Goal: Information Seeking & Learning: Check status

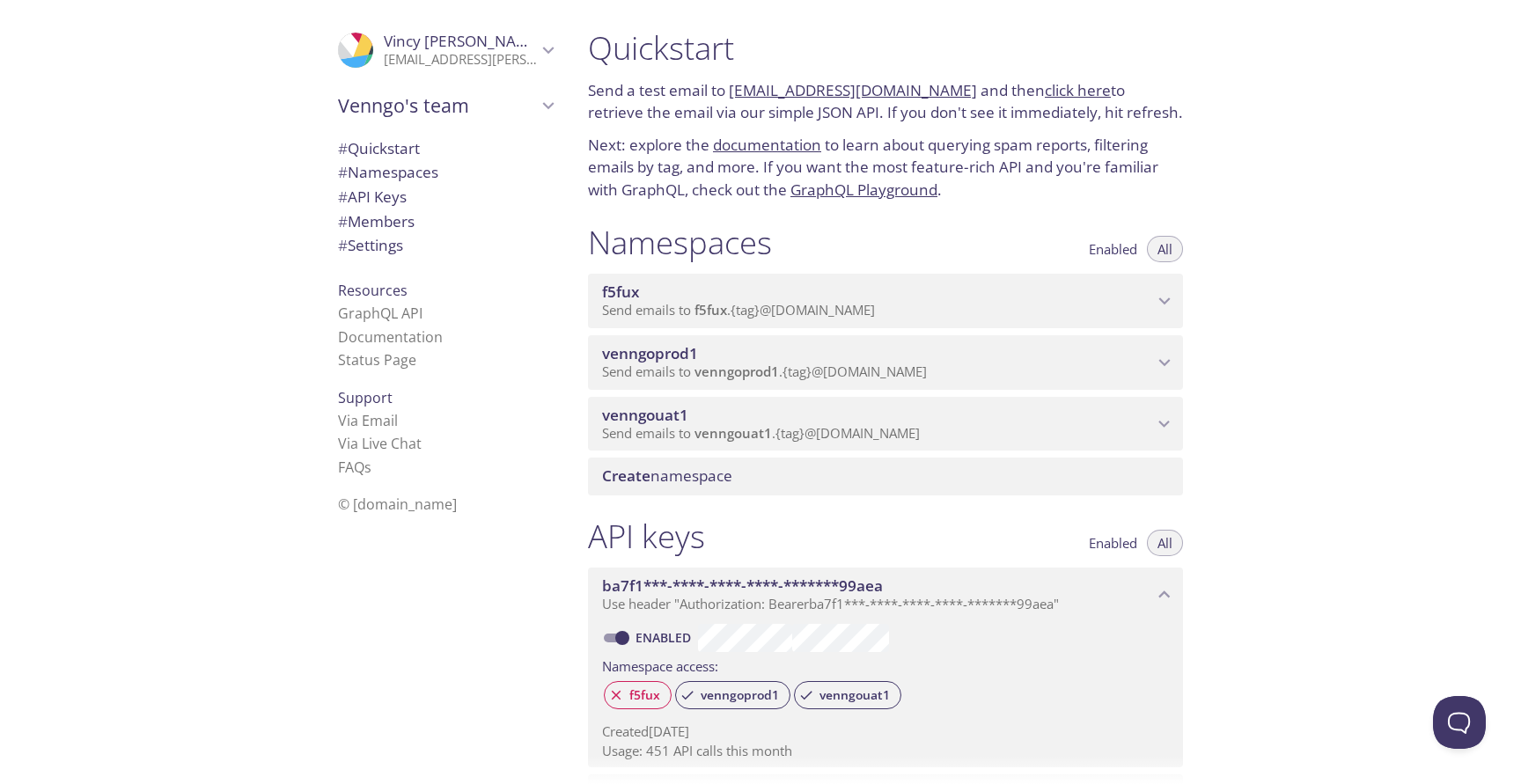
click at [1023, 302] on span "f5fux" at bounding box center [877, 292] width 551 height 19
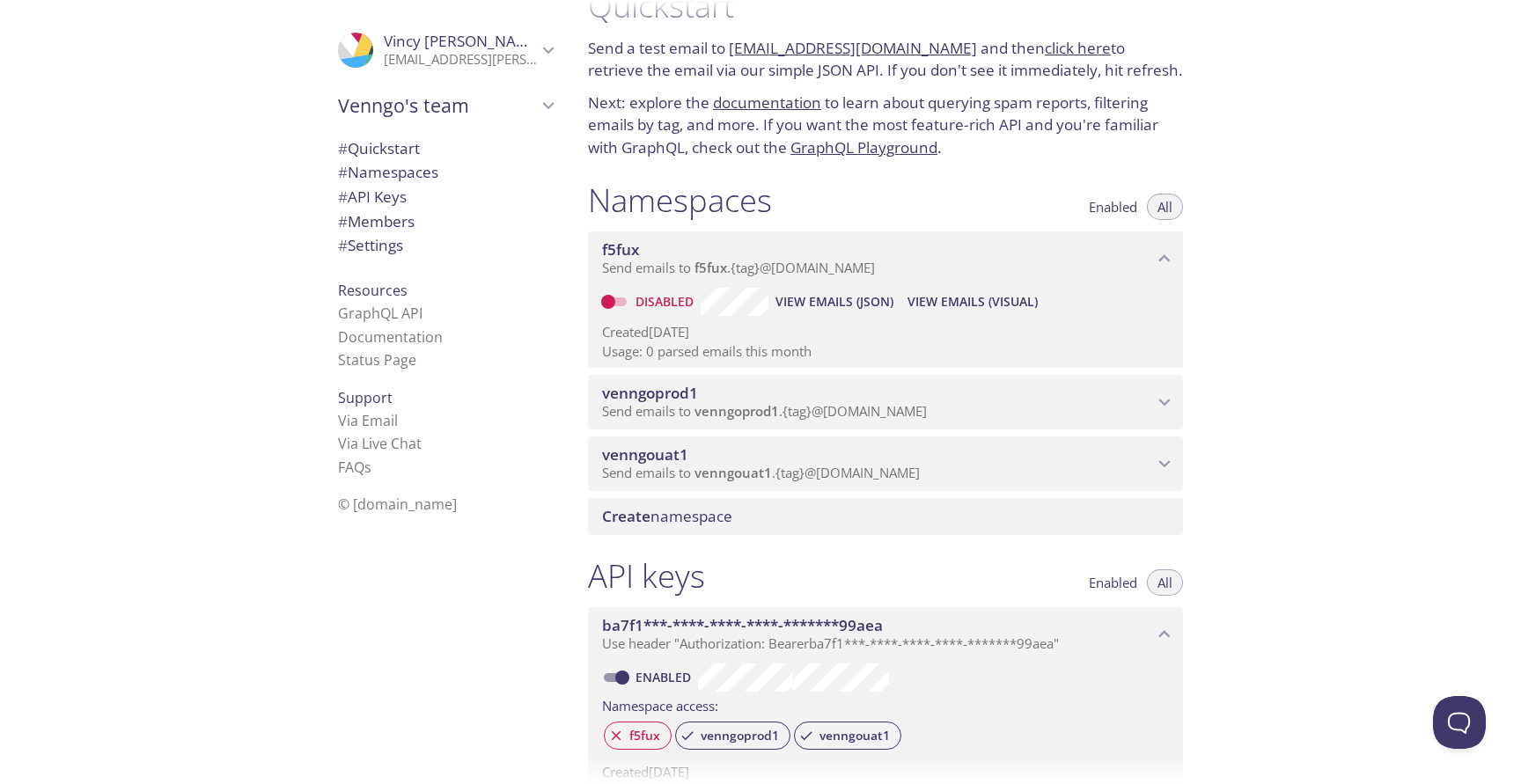
scroll to position [46, 0]
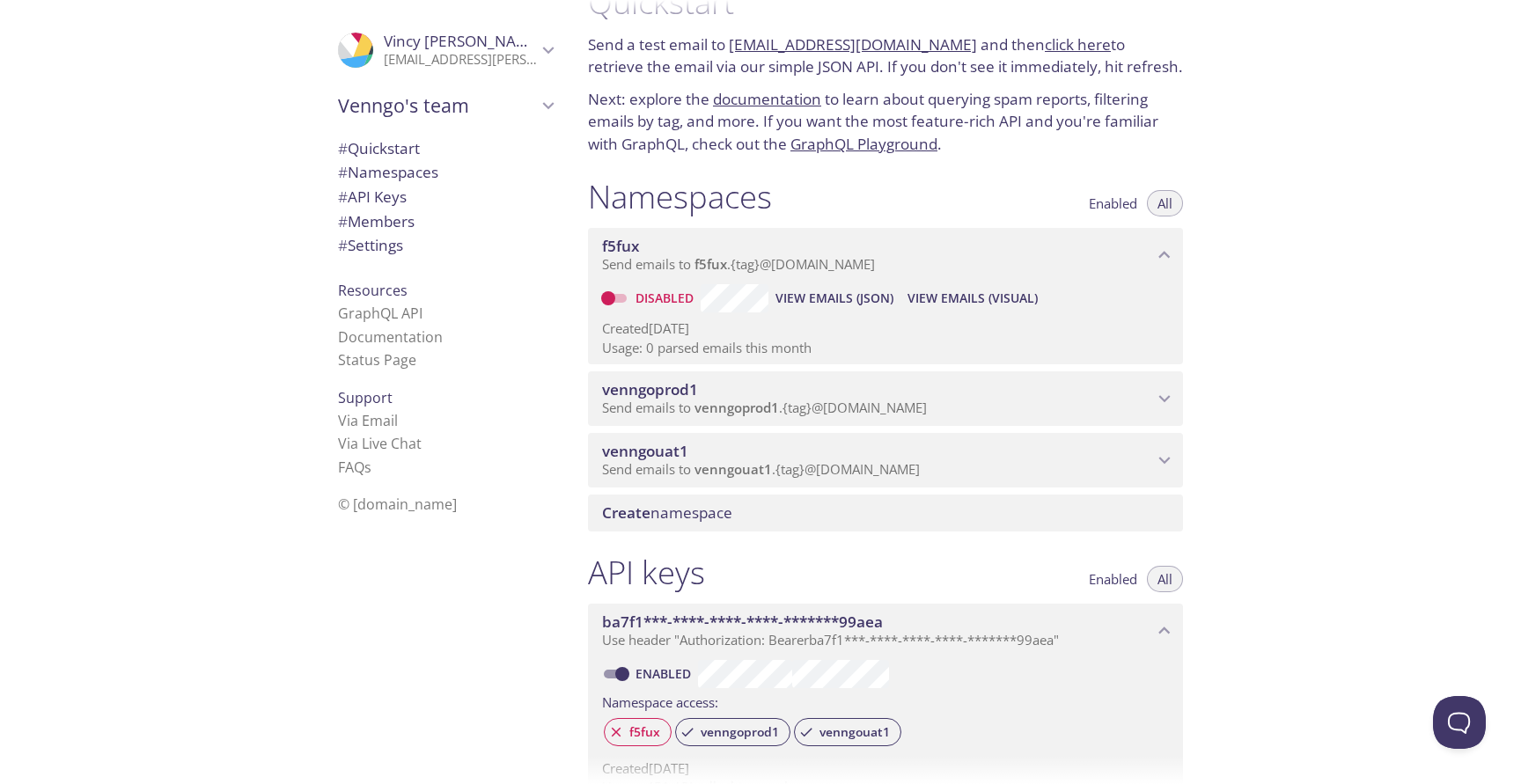
click at [920, 478] on span "Send emails to venngouat1 . {tag} @[DOMAIN_NAME]" at bounding box center [761, 469] width 318 height 18
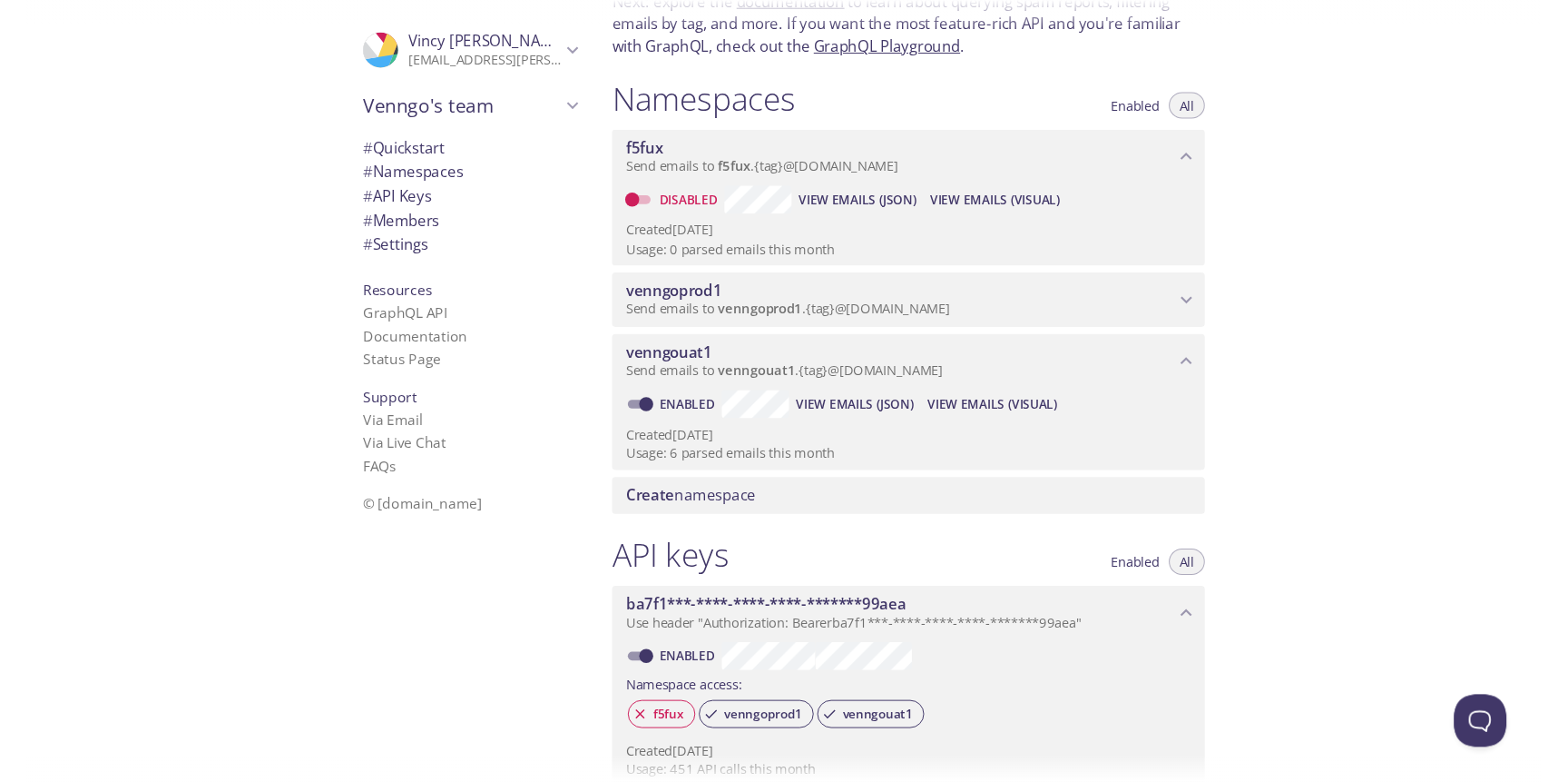
scroll to position [167, 0]
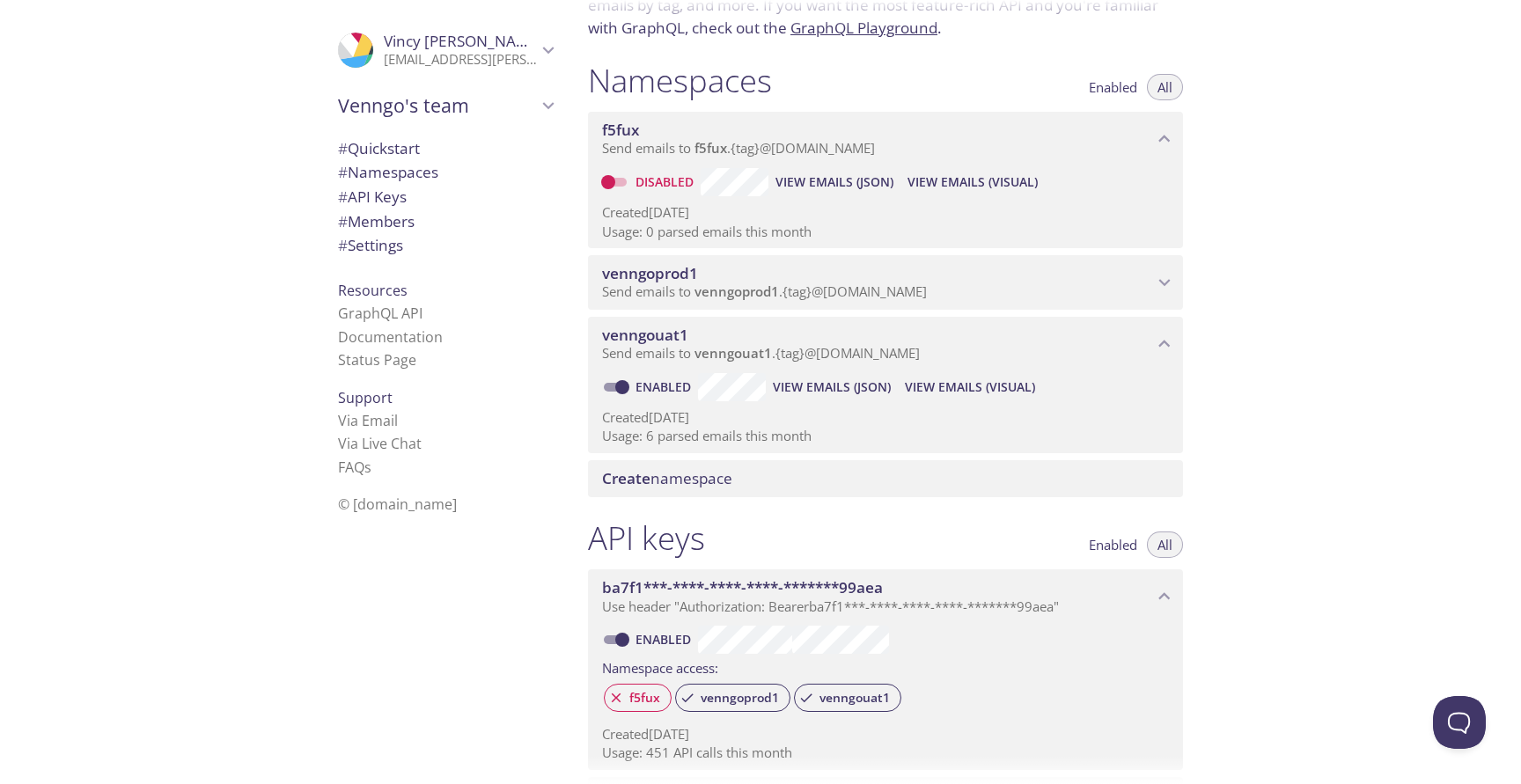
click at [1008, 398] on span "View Emails (Visual)" at bounding box center [970, 387] width 130 height 21
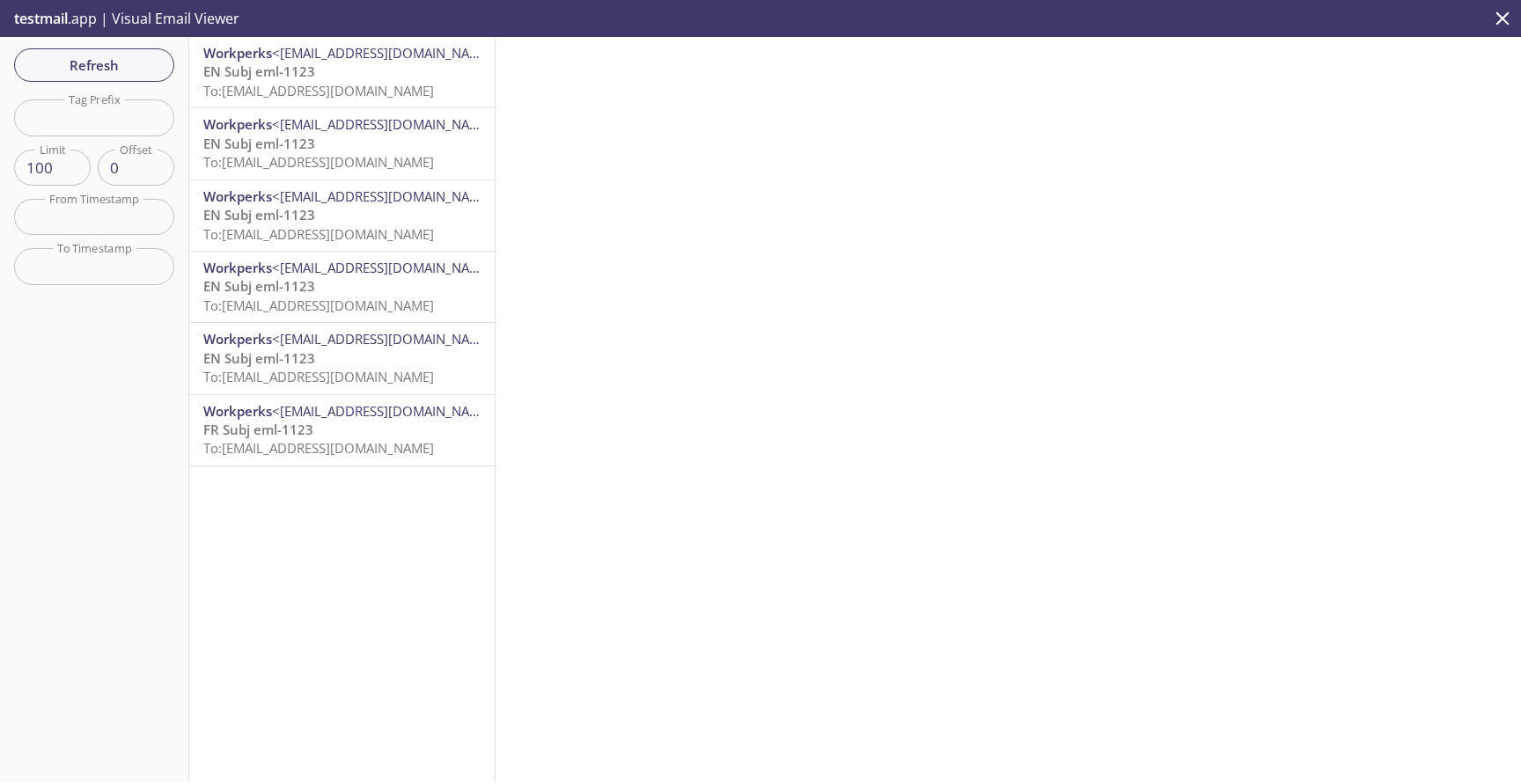
click at [275, 90] on span "To: [EMAIL_ADDRESS][DOMAIN_NAME]" at bounding box center [319, 90] width 231 height 18
